Goal: Find specific page/section: Find specific page/section

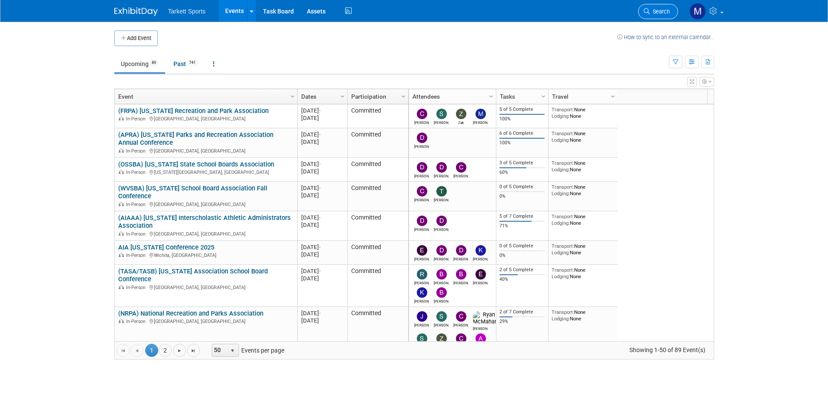
click at [656, 8] on link "Search" at bounding box center [658, 11] width 40 height 15
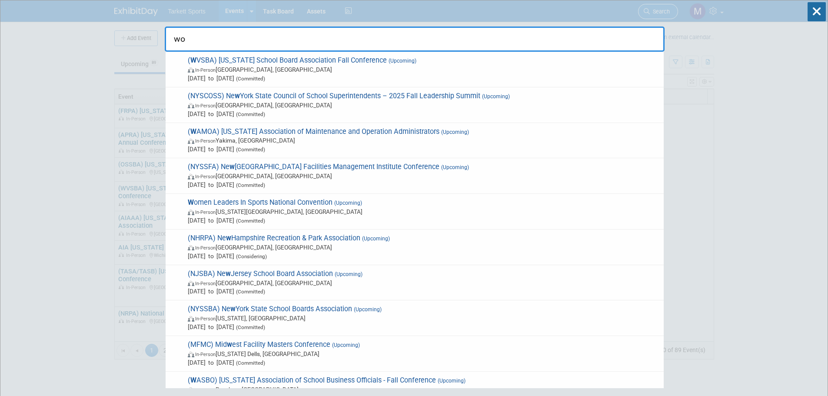
type input "w"
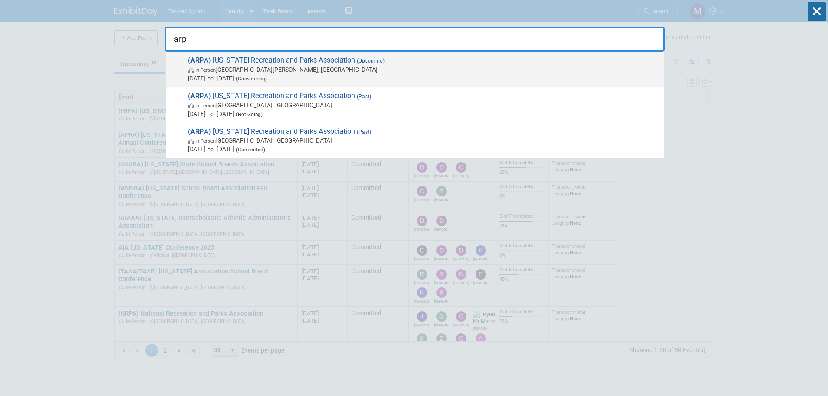
type input "arp"
click at [284, 65] on span "( ARP A) [US_STATE] Recreation and Parks Association (Upcoming) In-Person [GEOG…" at bounding box center [422, 69] width 474 height 27
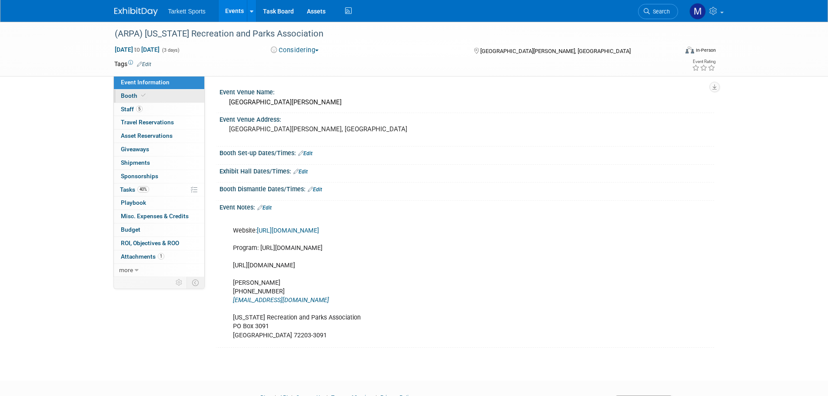
click at [159, 98] on link "Booth" at bounding box center [159, 96] width 90 height 13
select select "FieldTurf, Tarkett Sports Construction"
